Goal: Transaction & Acquisition: Book appointment/travel/reservation

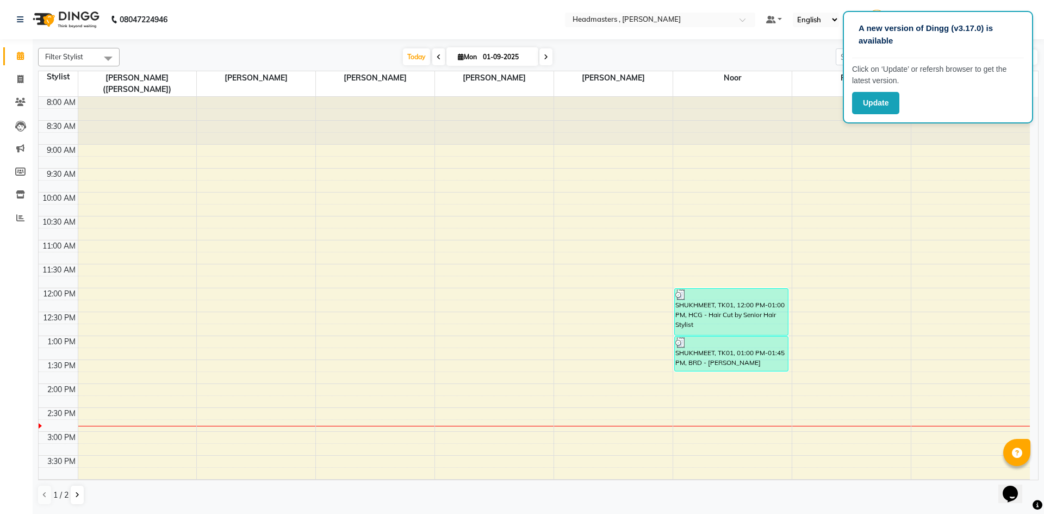
click at [464, 318] on div "8:00 AM 8:30 AM 9:00 AM 9:30 AM 10:00 AM 10:30 AM 11:00 AM 11:30 AM 12:00 PM 12…" at bounding box center [534, 407] width 991 height 621
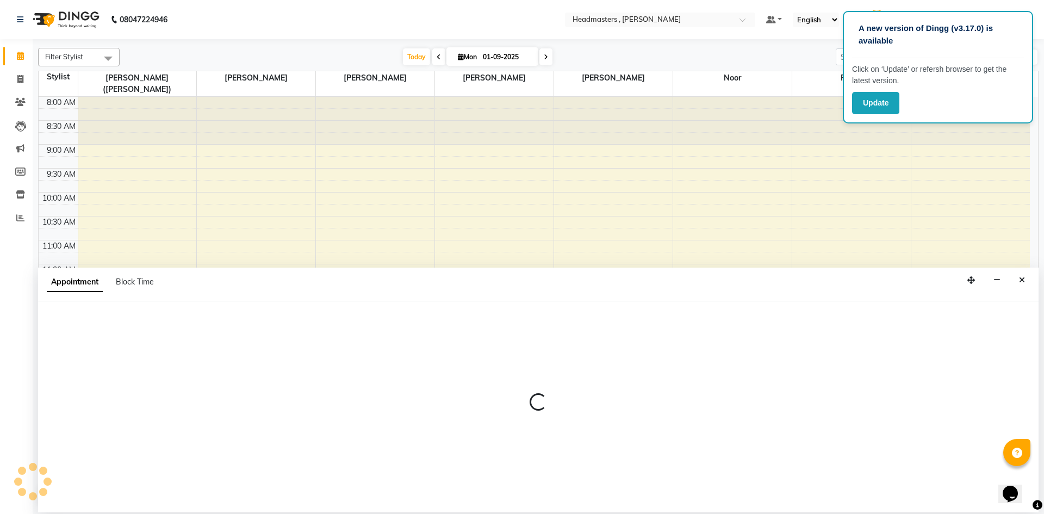
select select "85125"
select select "765"
select select "tentative"
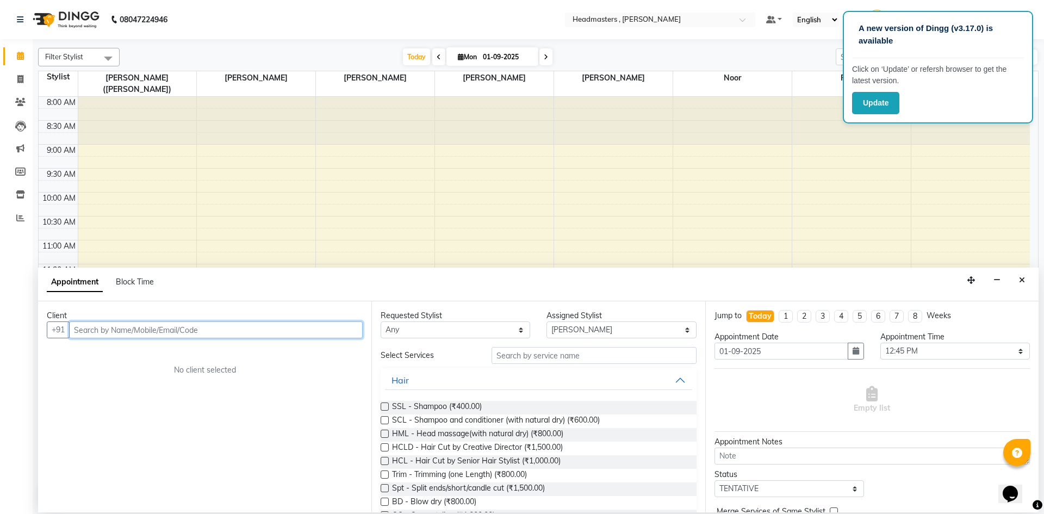
paste input "7690033465"
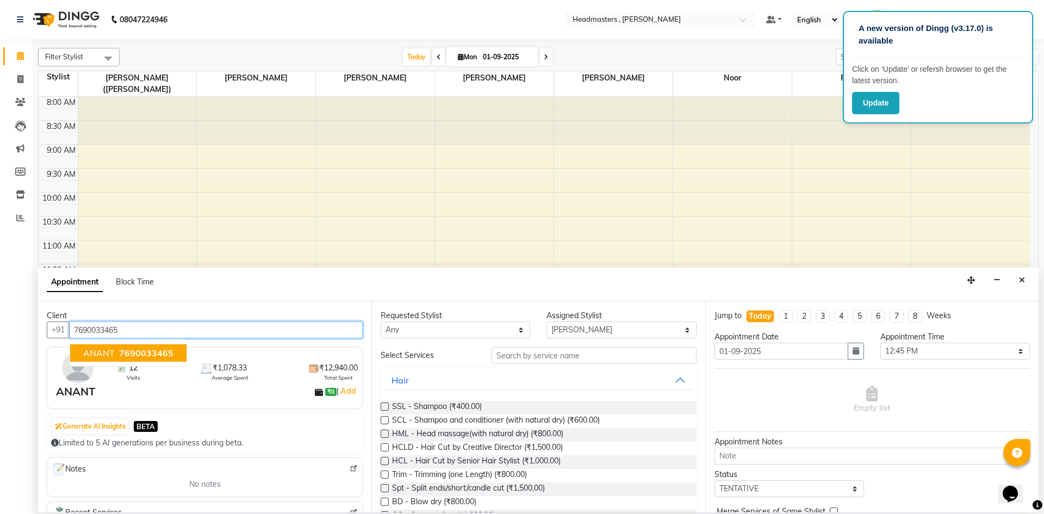
type input "7690033465"
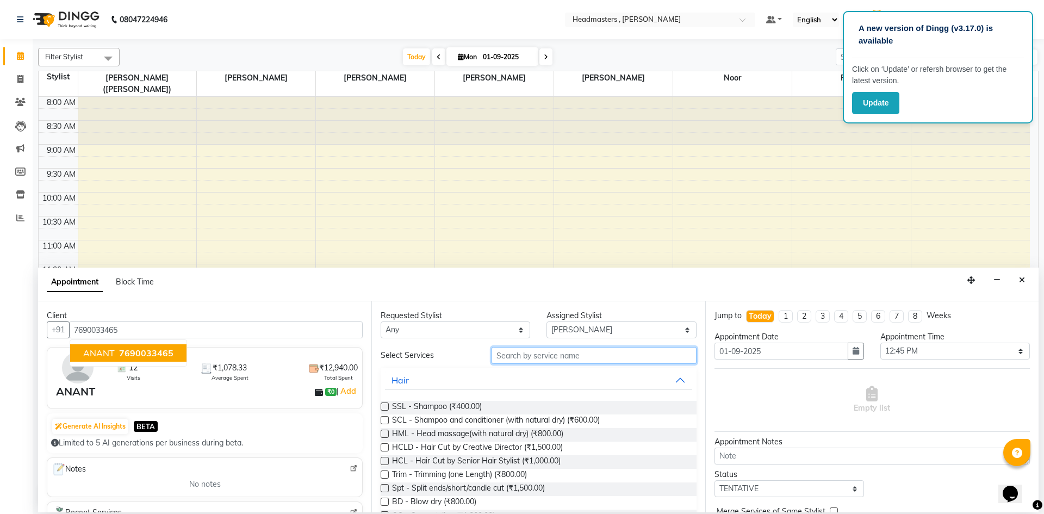
click at [520, 356] on input "text" at bounding box center [593, 355] width 205 height 17
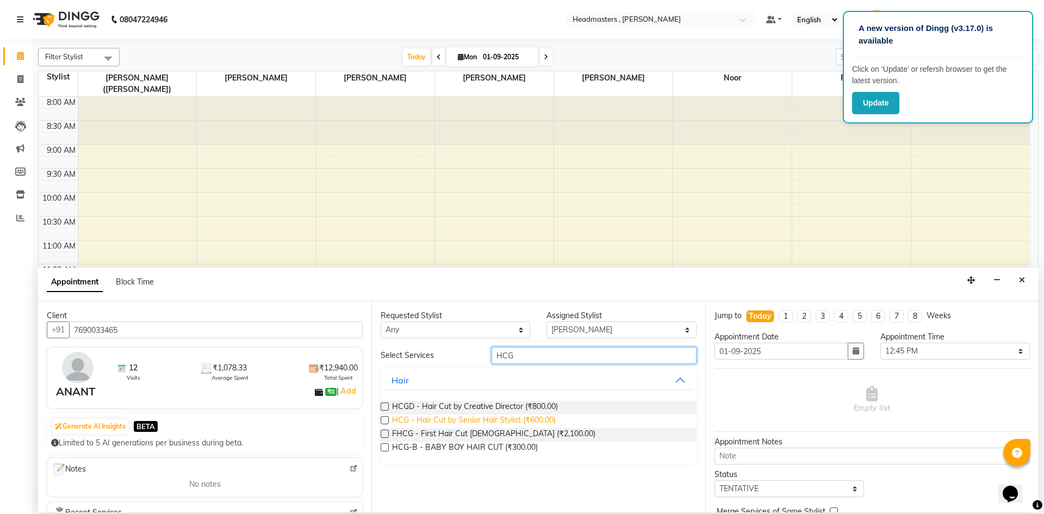
type input "HCG"
click at [464, 417] on span "HCG - Hair Cut by Senior Hair Stylist (₹600.00)" at bounding box center [474, 421] width 164 height 14
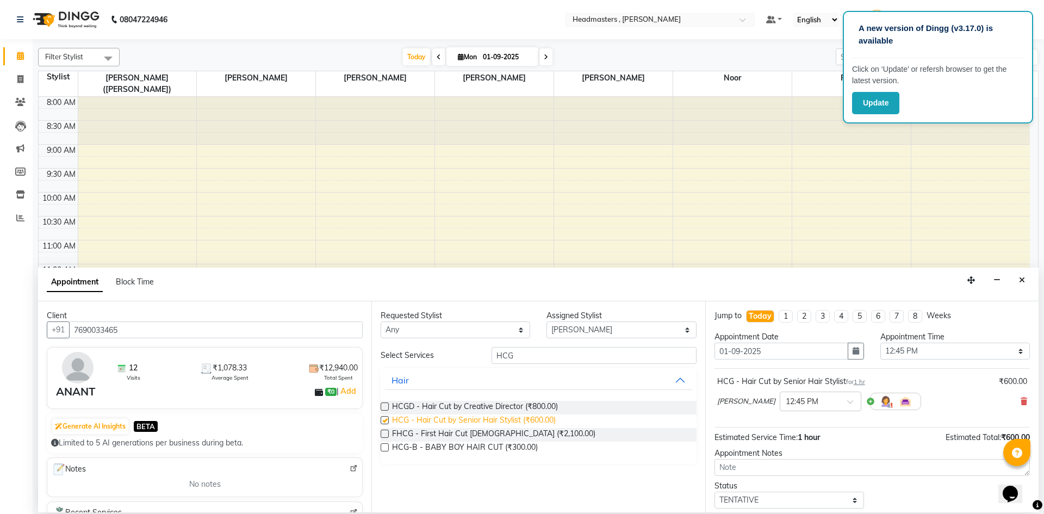
checkbox input "false"
click at [549, 346] on div "Requested Stylist Any [PERSON_NAME] [PERSON_NAME] [PERSON_NAME] Noor [PERSON_NA…" at bounding box center [537, 406] width 333 height 211
click at [547, 358] on input "HCG" at bounding box center [593, 355] width 205 height 17
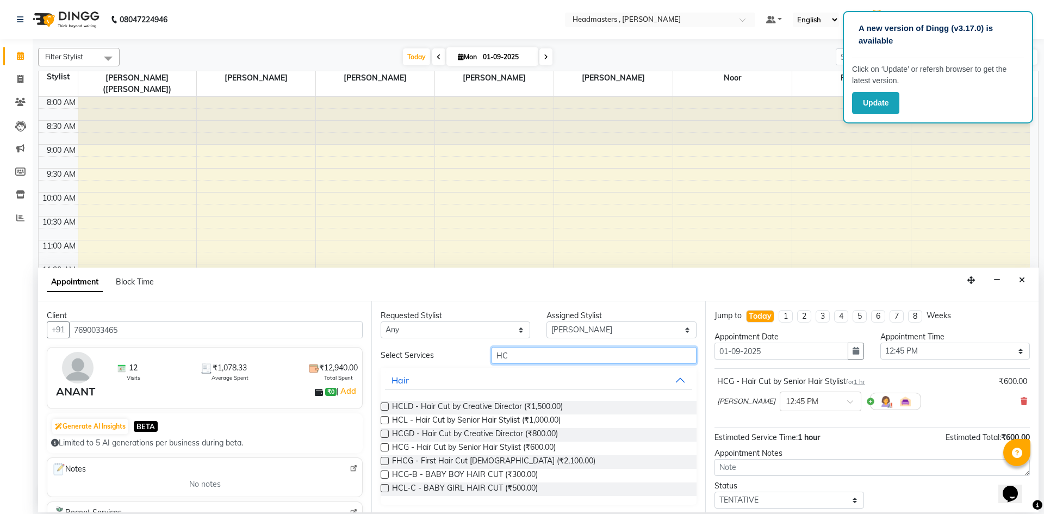
type input "H"
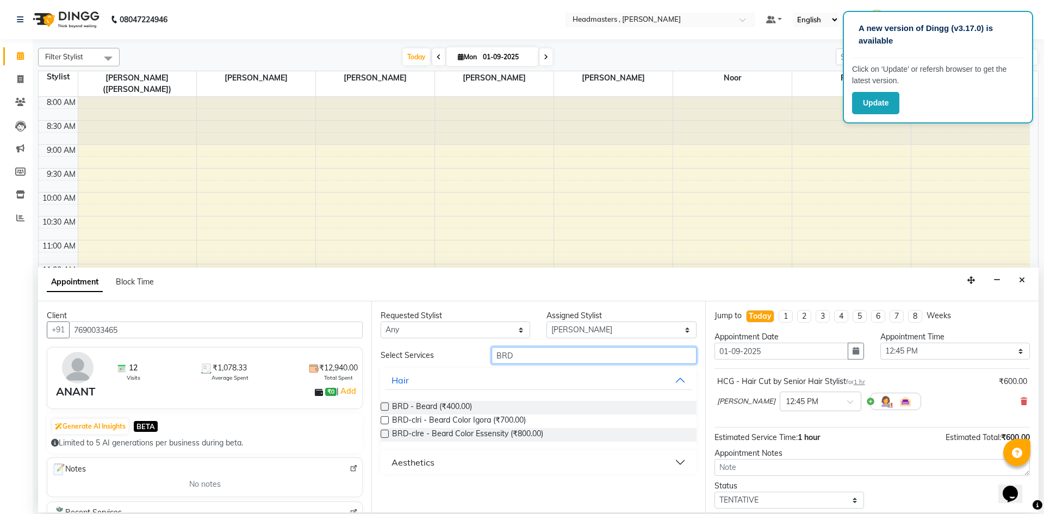
type input "BRD"
click at [424, 400] on div "BRD - [PERSON_NAME] (₹400.00) BRD-clri - [PERSON_NAME] Color Igora (₹700.00) BR…" at bounding box center [538, 421] width 315 height 58
click at [424, 401] on span "BRD - Beard (₹400.00)" at bounding box center [432, 408] width 80 height 14
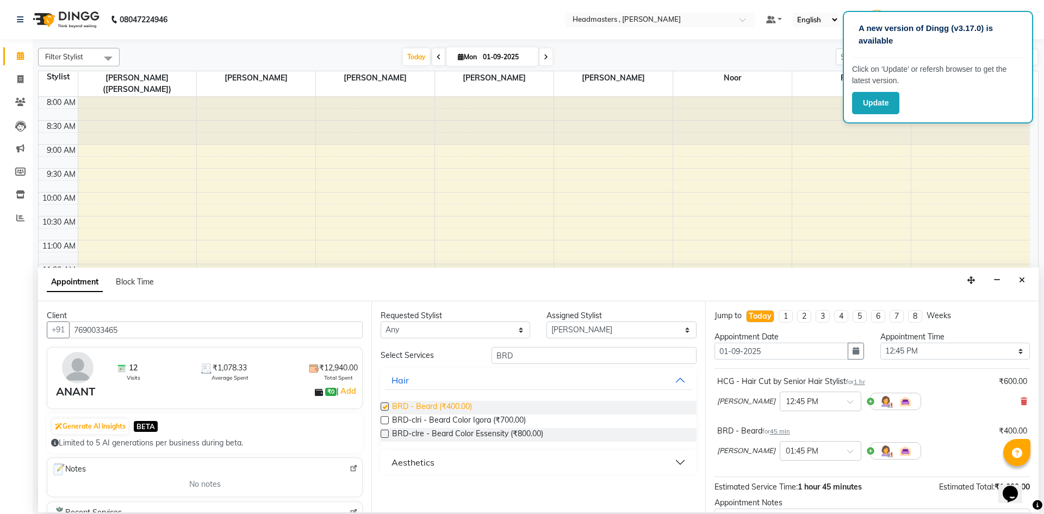
checkbox input "false"
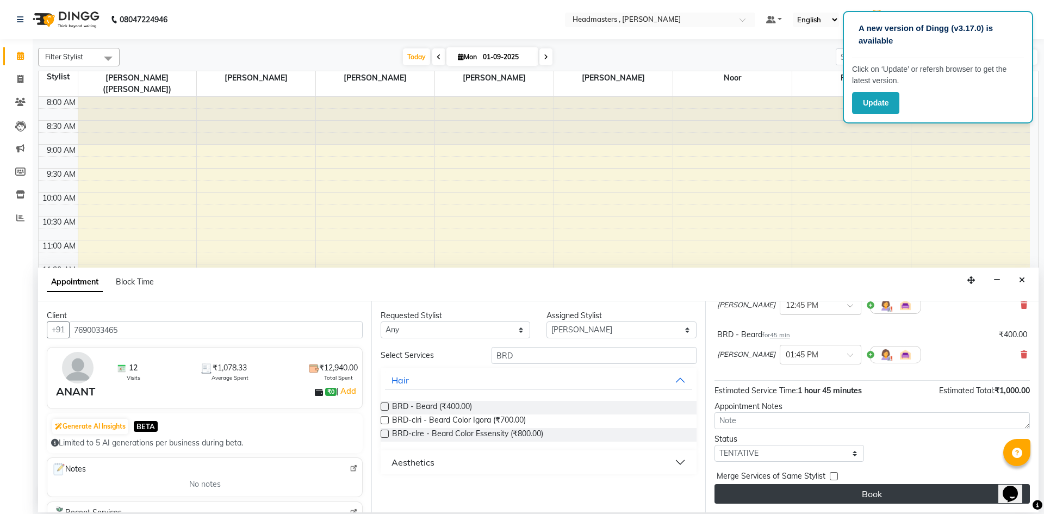
click at [902, 497] on button "Book" at bounding box center [871, 494] width 315 height 20
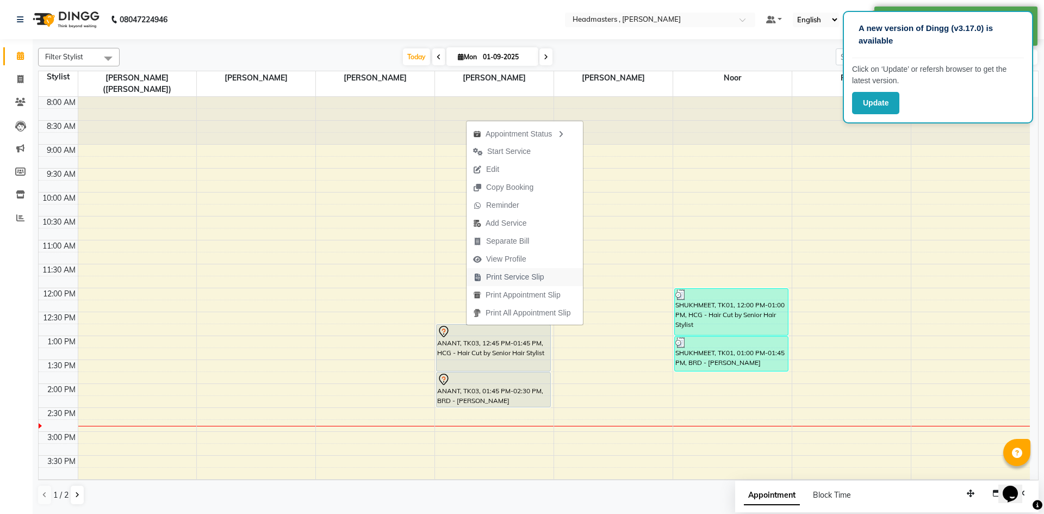
click at [511, 277] on span "Print Service Slip" at bounding box center [515, 276] width 58 height 11
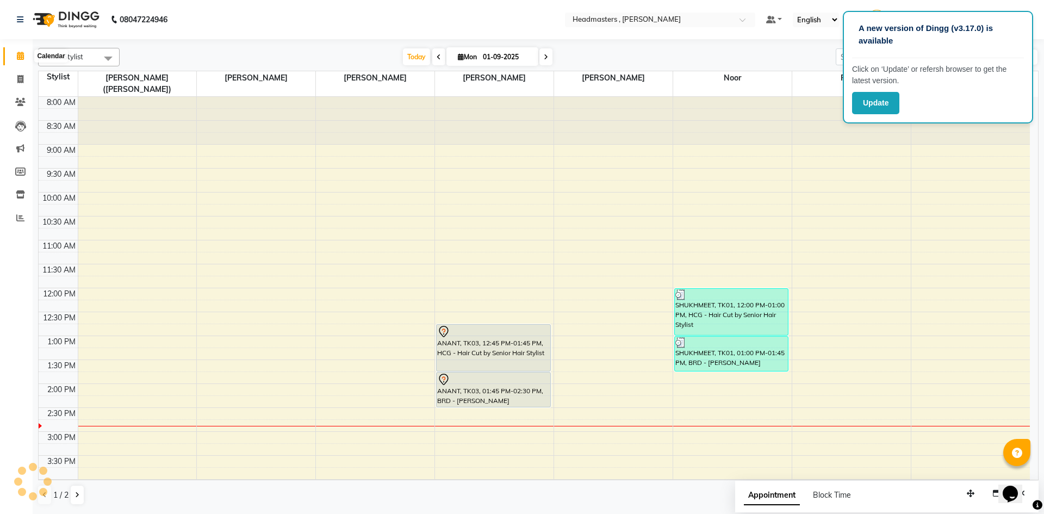
click at [17, 58] on icon at bounding box center [20, 56] width 7 height 8
